Goal: Task Accomplishment & Management: Manage account settings

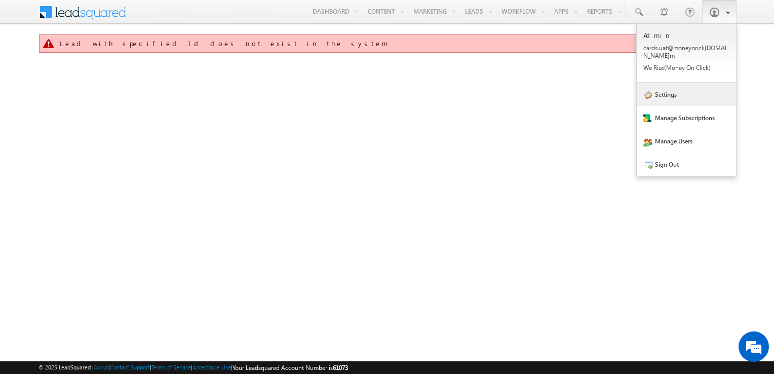
click at [670, 95] on link "Settings" at bounding box center [686, 94] width 99 height 23
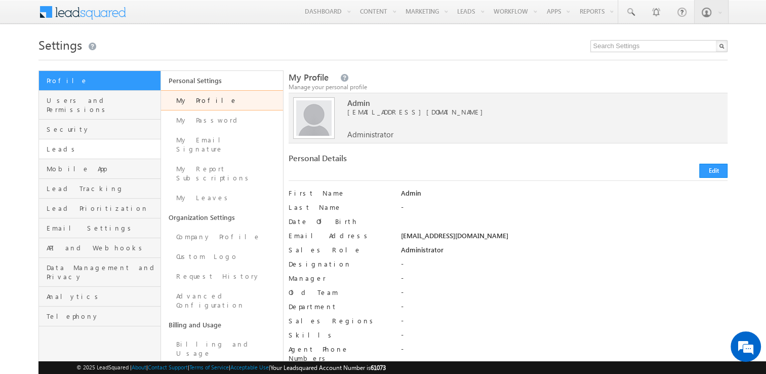
click at [107, 139] on link "Leads" at bounding box center [100, 149] width 122 height 20
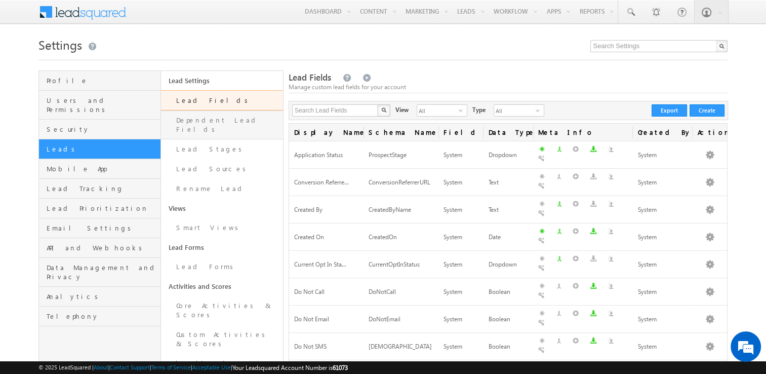
click at [242, 128] on link "Dependent Lead Fields" at bounding box center [222, 124] width 122 height 29
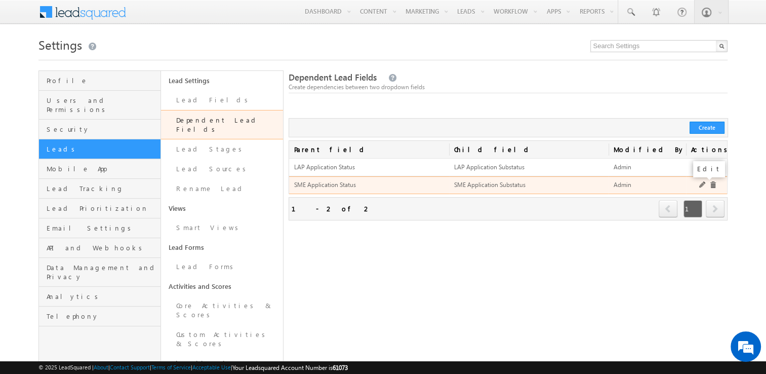
click at [701, 183] on link at bounding box center [704, 185] width 8 height 8
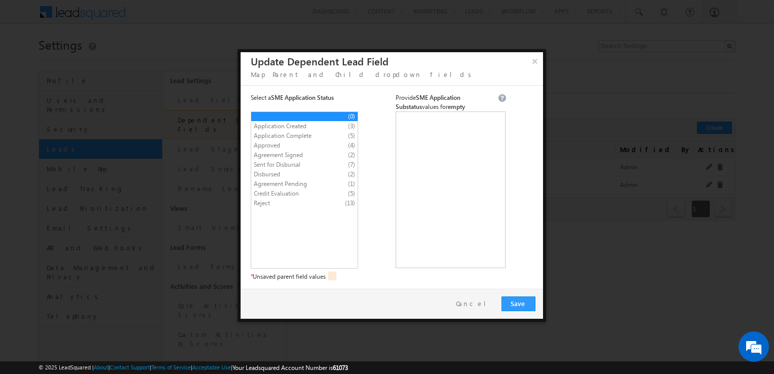
click at [278, 162] on span "Sent for Disbursal" at bounding box center [296, 164] width 84 height 9
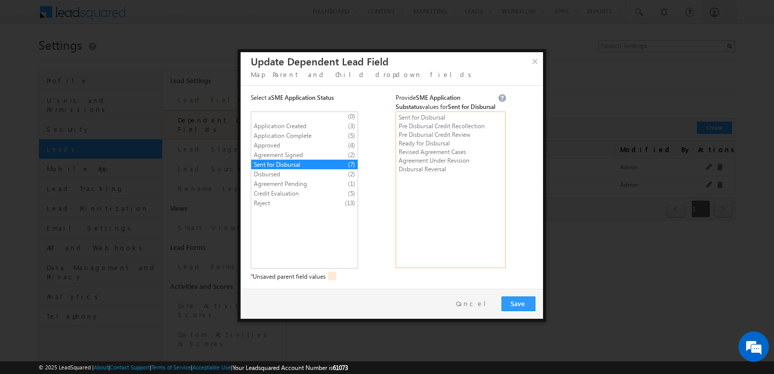
type textarea "Sent for Disbursal Pre Disbursal Credit Recollection Pre Disbursal Credit Revie…"
click at [518, 301] on span "Save" at bounding box center [519, 303] width 16 height 9
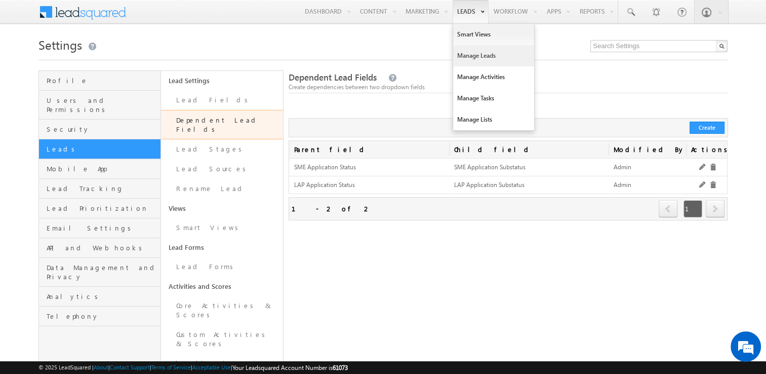
click at [460, 52] on link "Manage Leads" at bounding box center [493, 55] width 81 height 21
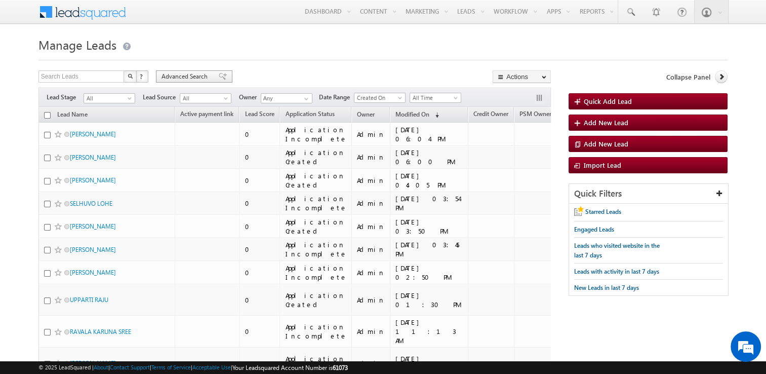
click at [198, 79] on span "Advanced Search" at bounding box center [186, 76] width 49 height 9
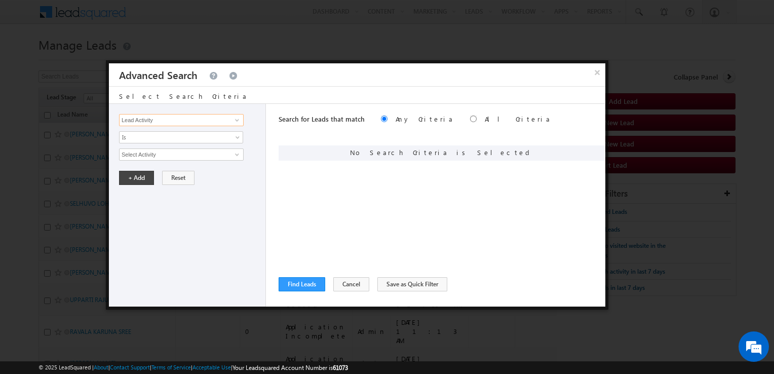
click at [226, 114] on input "Lead Activity" at bounding box center [181, 120] width 125 height 12
click at [235, 118] on span at bounding box center [237, 120] width 8 height 8
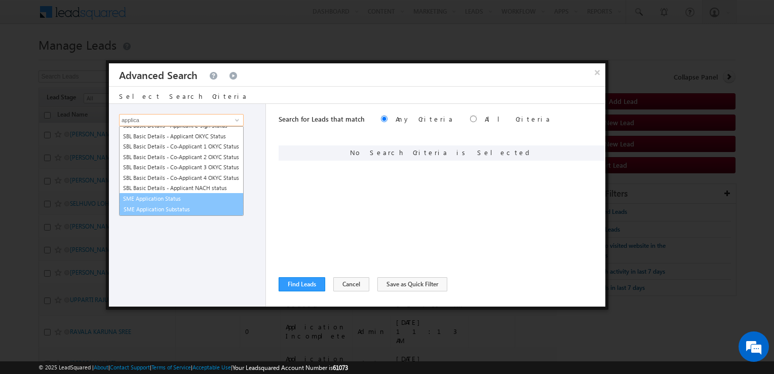
scroll to position [130, 0]
click at [188, 207] on link "SME Application Substatus" at bounding box center [181, 210] width 125 height 12
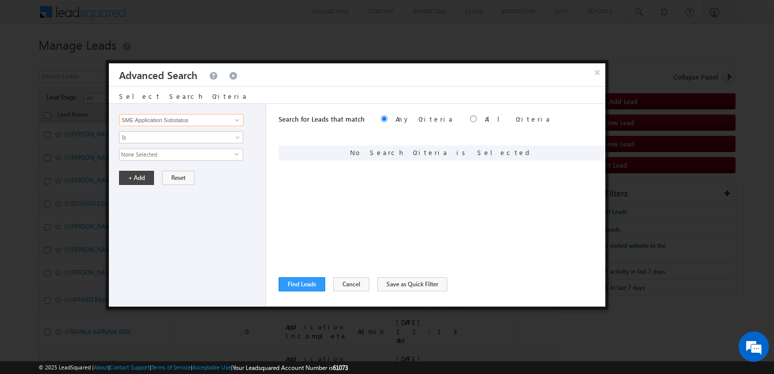
type input "SME Application Substatus"
click at [170, 158] on span "None Selected" at bounding box center [177, 154] width 115 height 11
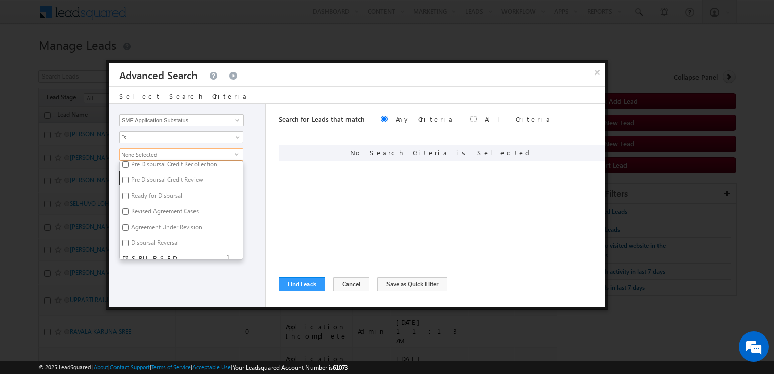
scroll to position [260, 0]
click at [167, 239] on label "Disbursal Reversal" at bounding box center [154, 247] width 69 height 16
click at [129, 242] on input "Disbursal Reversal" at bounding box center [125, 245] width 7 height 7
checkbox input "true"
click at [339, 200] on div "Search for Leads that match Any Criteria All Criteria Note that the current tri…" at bounding box center [442, 205] width 327 height 203
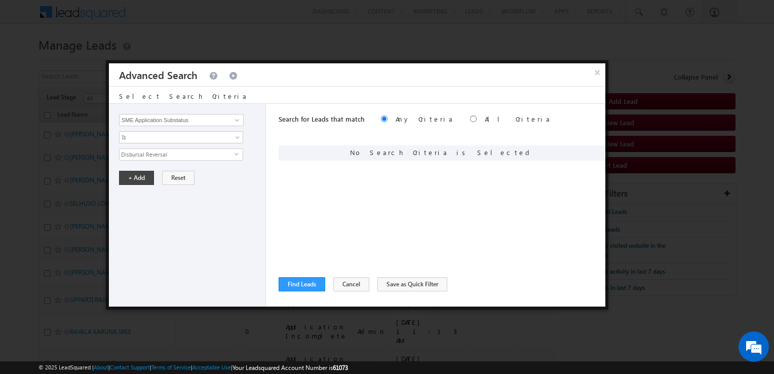
click at [182, 158] on span "Disbursal Reversal" at bounding box center [177, 154] width 115 height 11
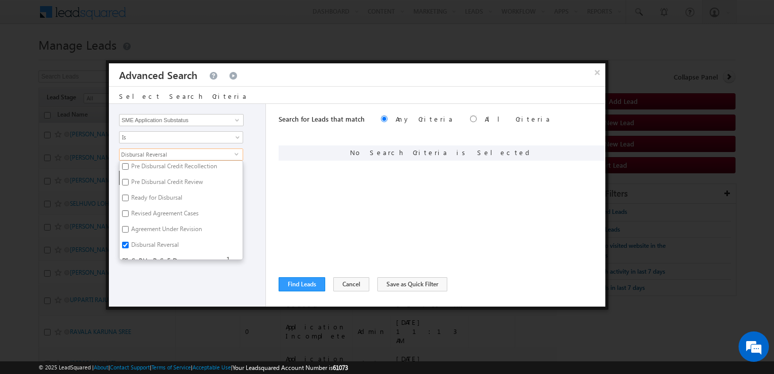
click at [280, 175] on div "Search for Leads that match Any Criteria All Criteria Note that the current tri…" at bounding box center [442, 205] width 327 height 203
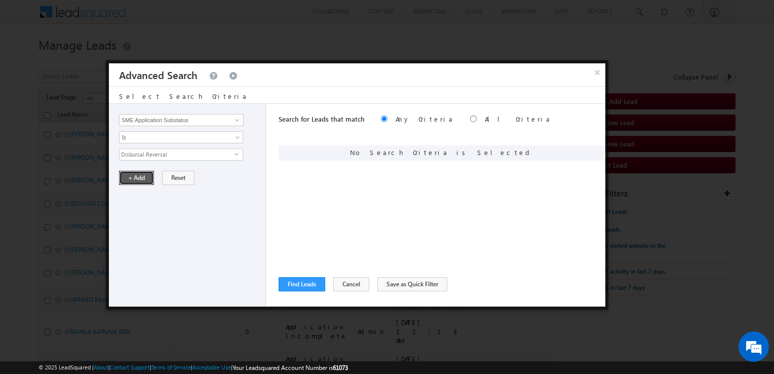
click at [149, 181] on button "+ Add" at bounding box center [136, 178] width 35 height 14
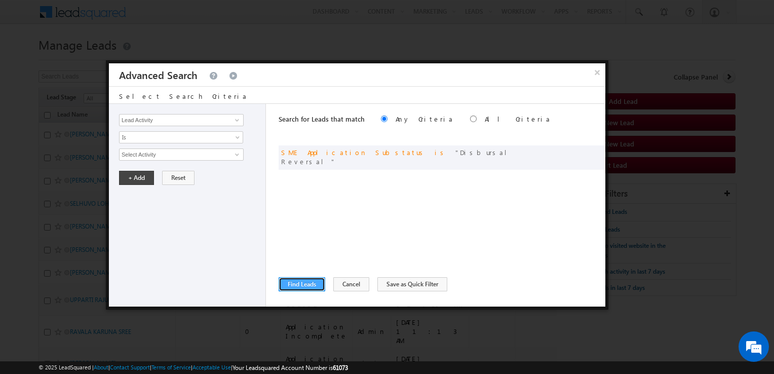
click at [294, 283] on button "Find Leads" at bounding box center [302, 284] width 47 height 14
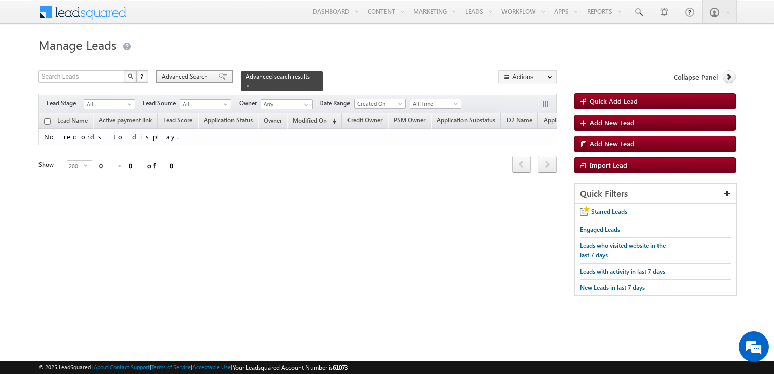
click at [196, 76] on span "Advanced Search" at bounding box center [186, 76] width 49 height 9
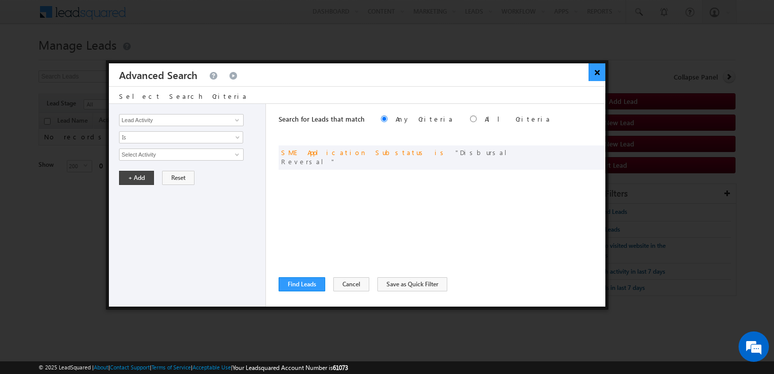
click at [594, 75] on button "×" at bounding box center [597, 72] width 17 height 18
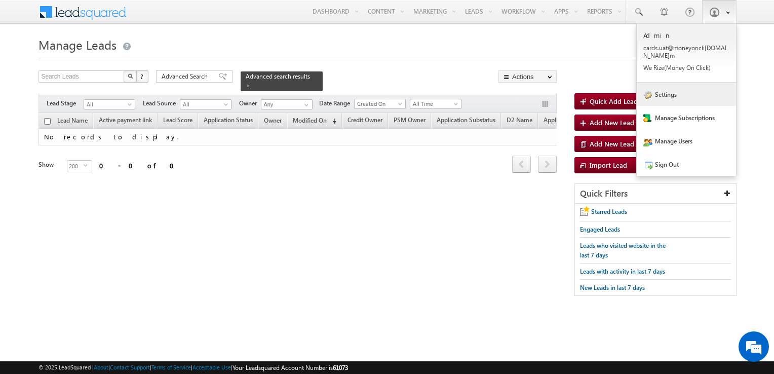
click at [669, 83] on link "Settings" at bounding box center [686, 94] width 99 height 23
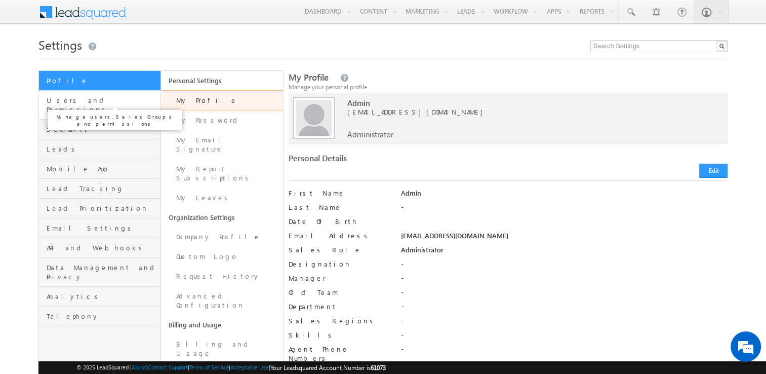
click at [105, 100] on span "Users and Permissions" at bounding box center [102, 105] width 111 height 18
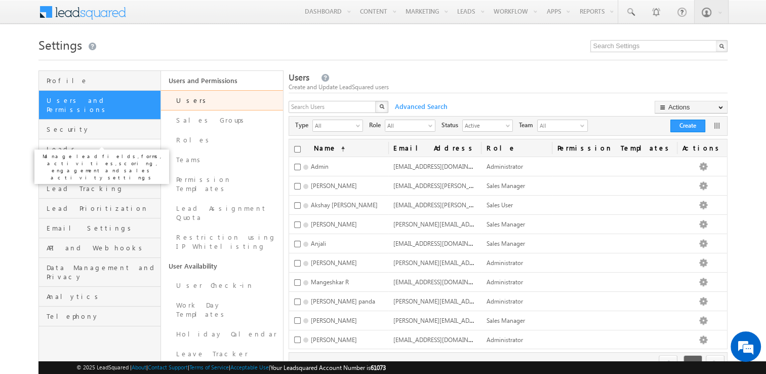
click at [117, 144] on span "Leads" at bounding box center [102, 148] width 111 height 9
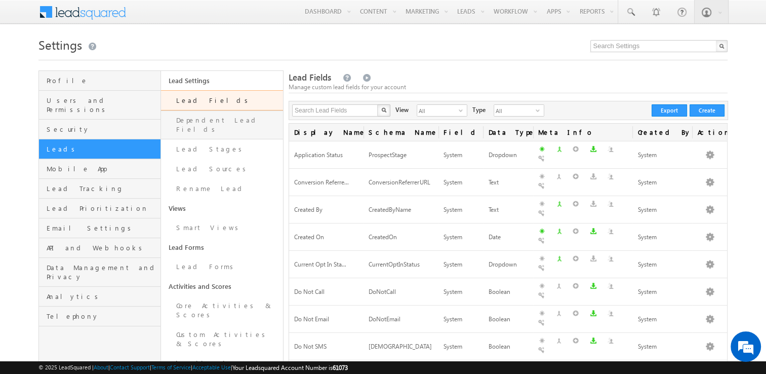
click at [231, 129] on link "Dependent Lead Fields" at bounding box center [222, 124] width 122 height 29
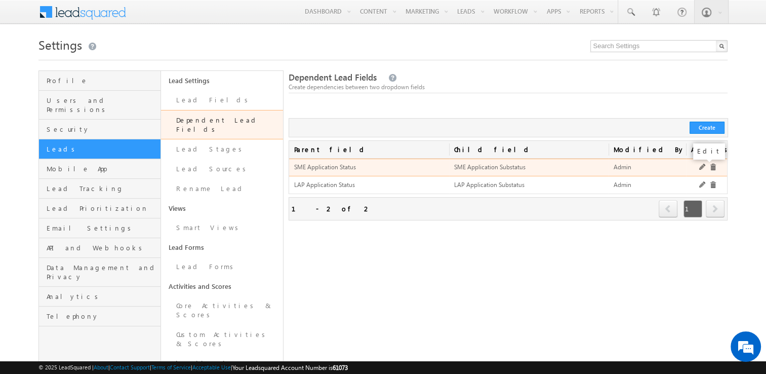
click at [700, 167] on link at bounding box center [704, 168] width 8 height 8
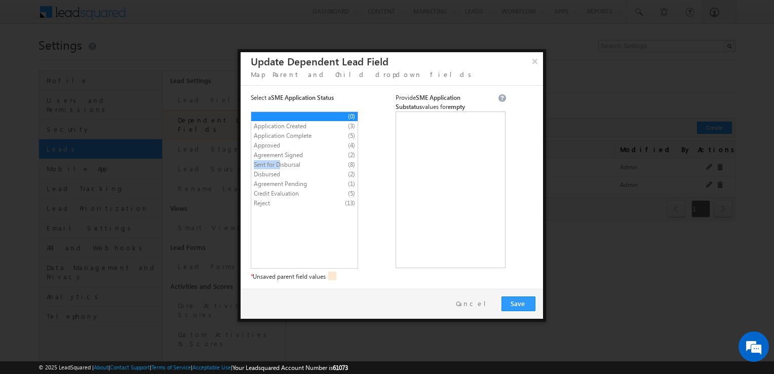
drag, startPoint x: 279, startPoint y: 167, endPoint x: 292, endPoint y: 160, distance: 15.4
click at [292, 160] on span "Sent for Disbursal" at bounding box center [296, 164] width 84 height 9
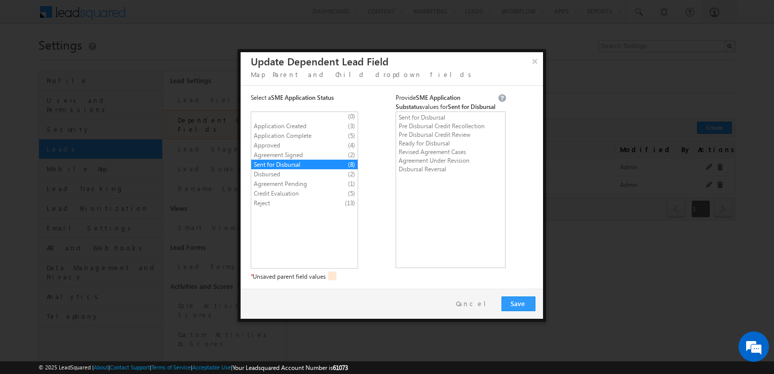
click at [292, 160] on span "Sent for Disbursal" at bounding box center [296, 164] width 84 height 9
click at [431, 173] on textarea "Sent for Disbursal Pre Disbursal Credit Recollection Pre Disbursal Credit Revie…" at bounding box center [451, 189] width 110 height 157
type textarea "Sent for Disbursal Pre Disbursal Credit Recollection Pre Disbursal Credit Revie…"
click at [523, 300] on span "Save" at bounding box center [519, 303] width 16 height 9
